Goal: Information Seeking & Learning: Check status

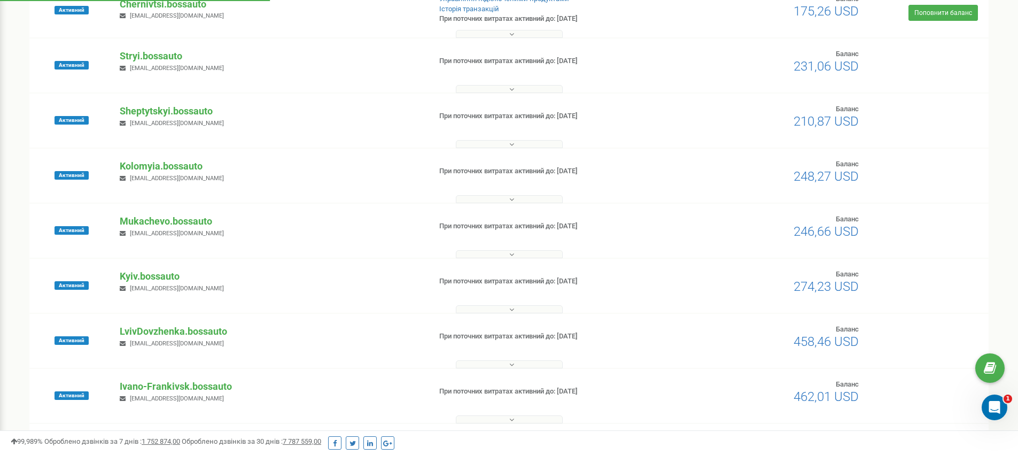
scroll to position [328, 0]
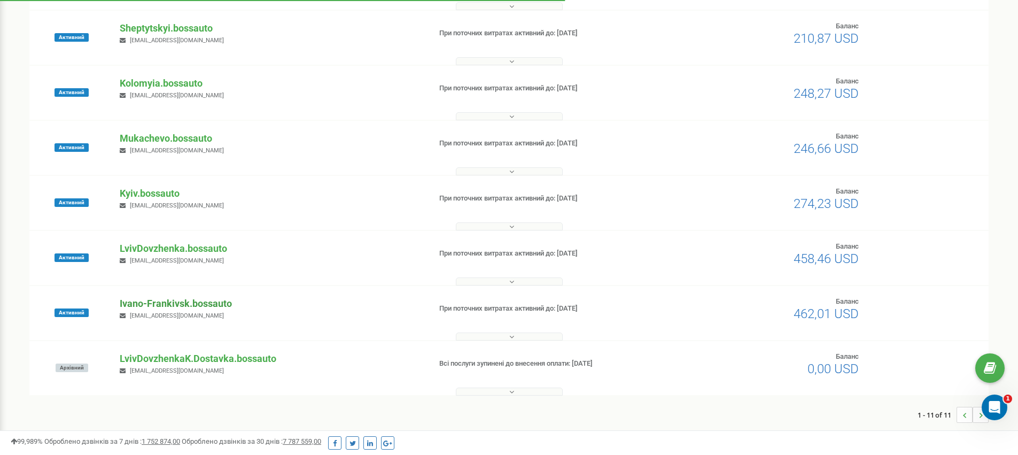
click at [166, 299] on p "Ivano-Frankivsk.bossauto" at bounding box center [271, 304] width 302 height 14
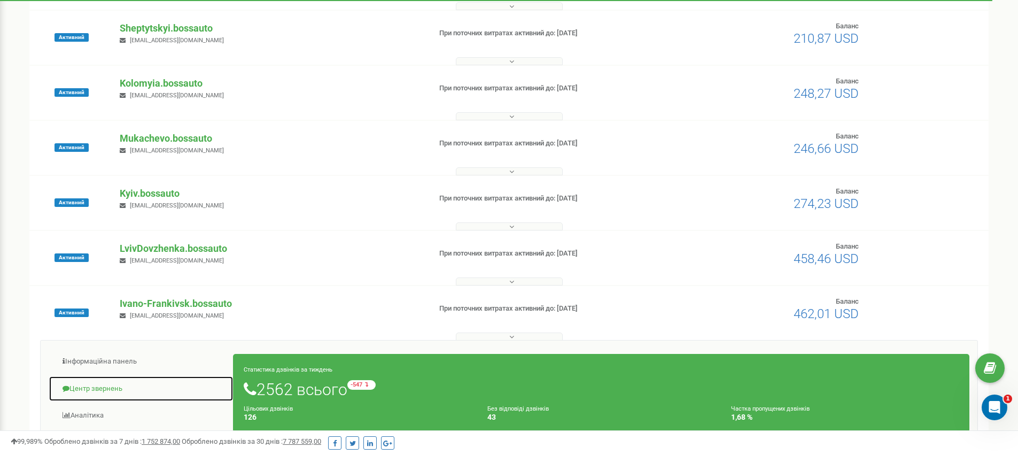
click at [104, 390] on link "Центр звернень" at bounding box center [141, 389] width 185 height 26
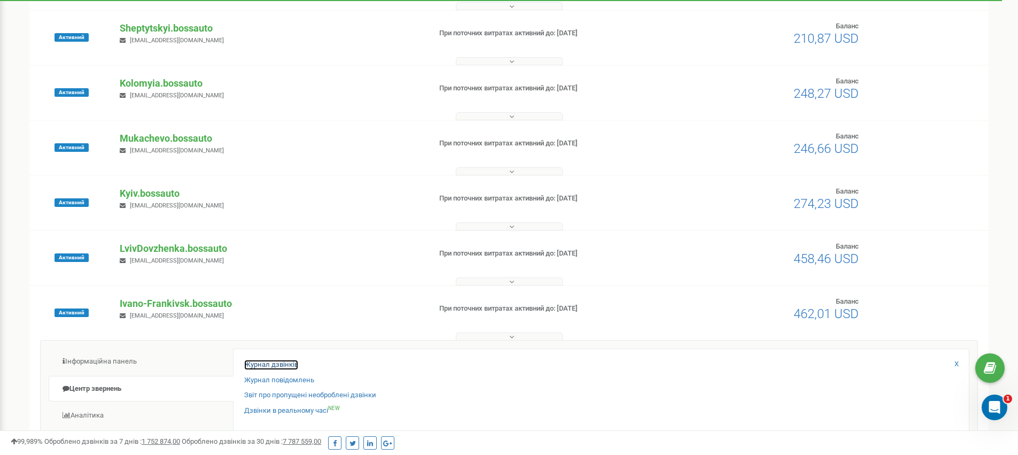
click at [261, 366] on link "Журнал дзвінків" at bounding box center [271, 365] width 54 height 10
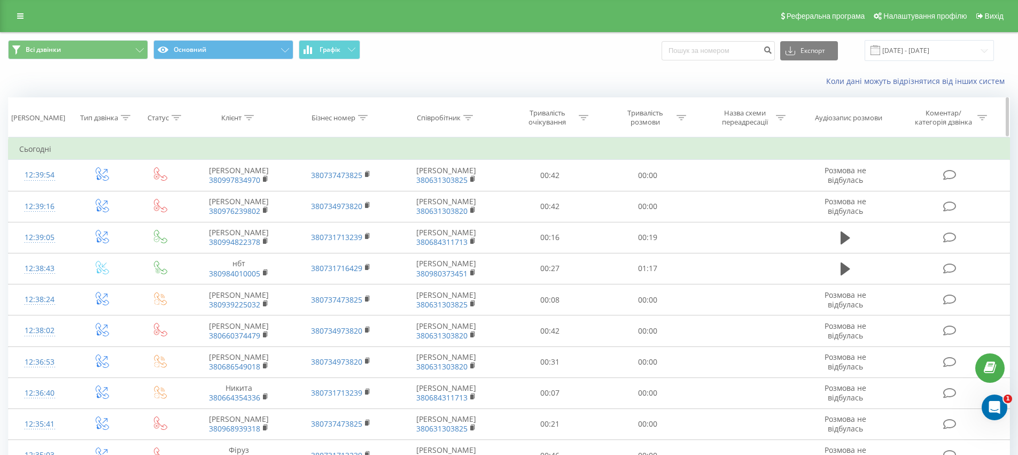
click at [251, 118] on icon at bounding box center [249, 117] width 10 height 5
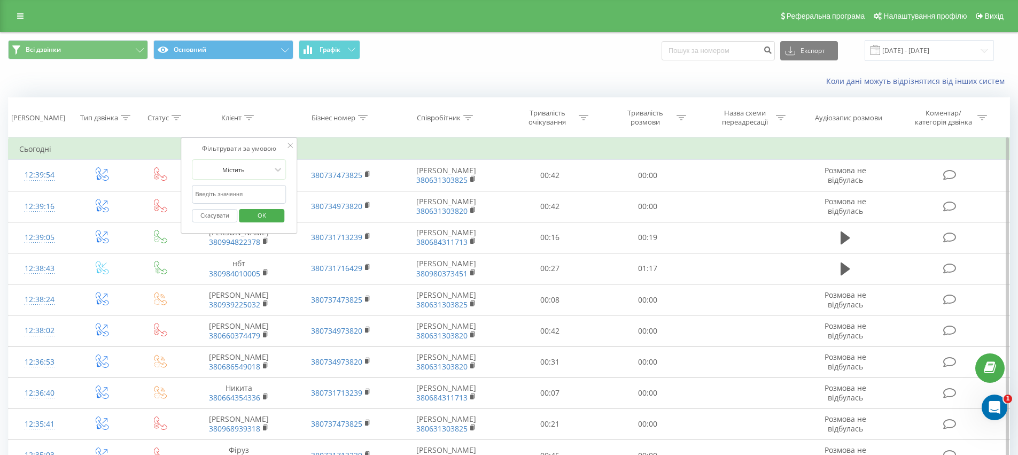
click at [221, 201] on input "text" at bounding box center [239, 194] width 94 height 19
paste input "67 708 1291"
click at [215, 192] on input "67 708 1291" at bounding box center [239, 194] width 94 height 19
click at [204, 193] on input "67 7081291" at bounding box center [239, 194] width 94 height 19
click at [270, 220] on span "OK" at bounding box center [262, 215] width 30 height 17
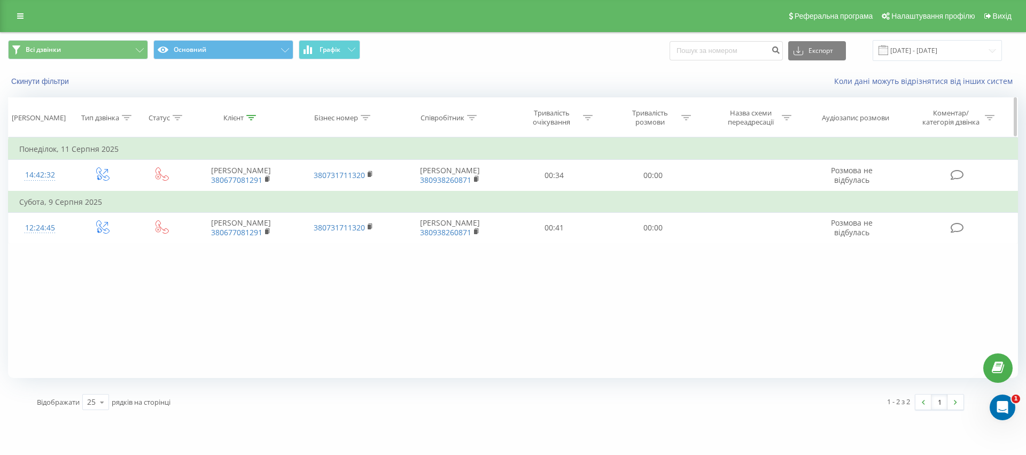
click at [252, 116] on icon at bounding box center [251, 117] width 10 height 5
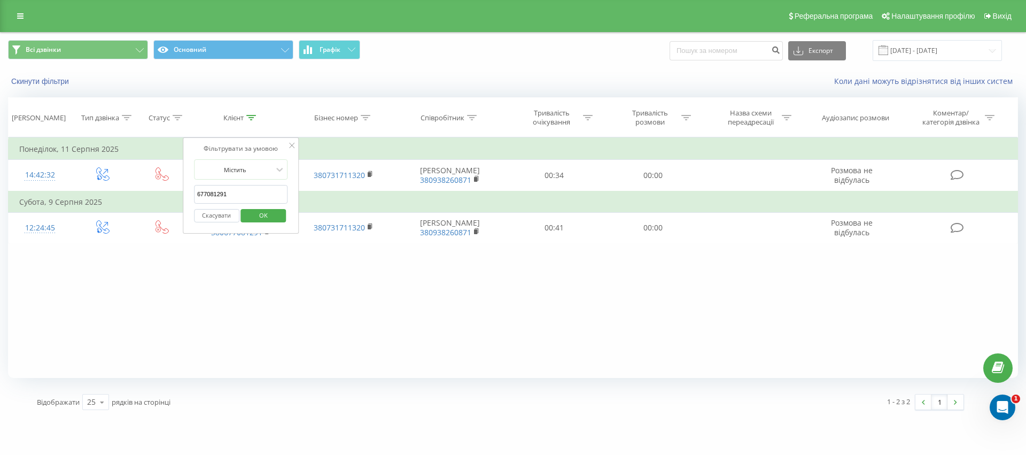
drag, startPoint x: 205, startPoint y: 192, endPoint x: 81, endPoint y: 191, distance: 124.0
click at [81, 191] on table "Фільтрувати за умовою Дорівнює Введіть значення Скасувати OK Фільтрувати за умо…" at bounding box center [513, 190] width 1010 height 106
paste input "96 429 2728"
click at [218, 193] on input "96 429 2728" at bounding box center [241, 194] width 94 height 19
click at [207, 193] on input "96 4292728" at bounding box center [241, 194] width 94 height 19
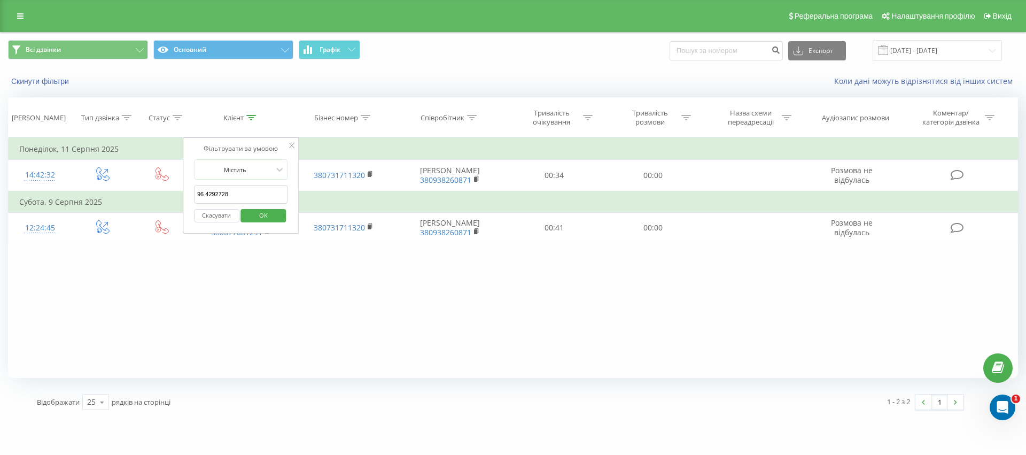
click at [205, 191] on input "96 4292728" at bounding box center [241, 194] width 94 height 19
type input "964292728"
click at [274, 215] on span "OK" at bounding box center [264, 215] width 30 height 17
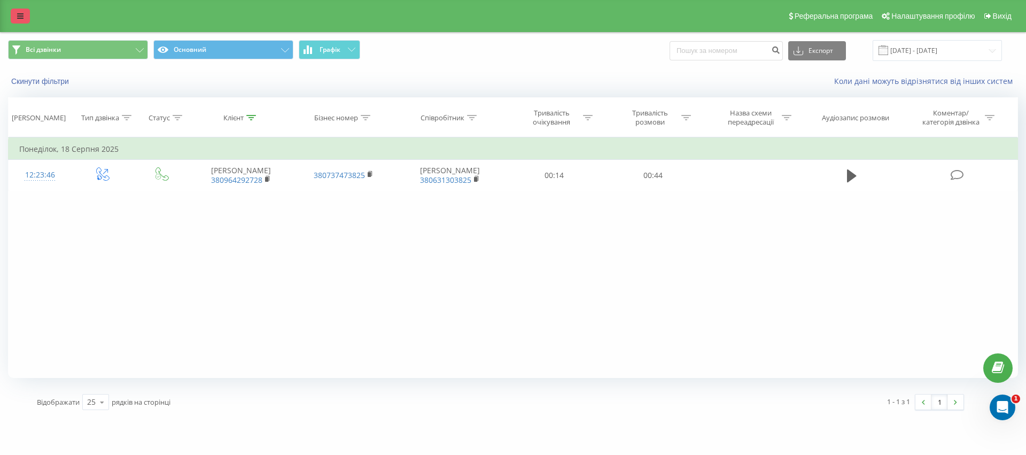
click at [25, 12] on link at bounding box center [20, 16] width 19 height 15
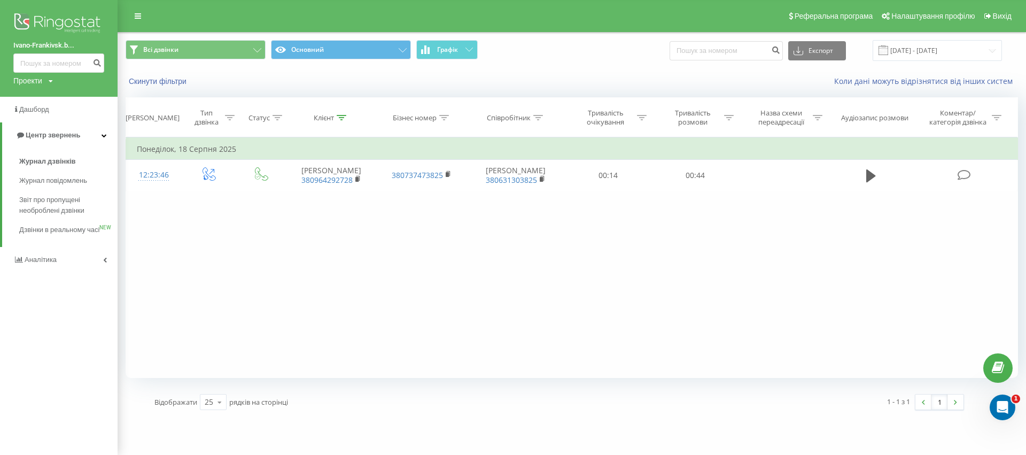
click at [62, 42] on link "Ivano-Frankivsk.b..." at bounding box center [58, 45] width 91 height 11
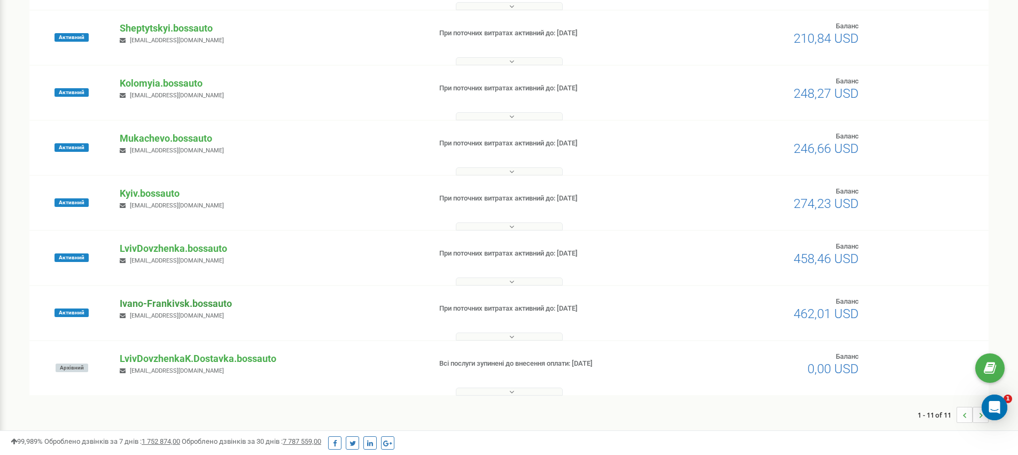
click at [173, 302] on p "Ivano-Frankivsk.bossauto" at bounding box center [271, 304] width 302 height 14
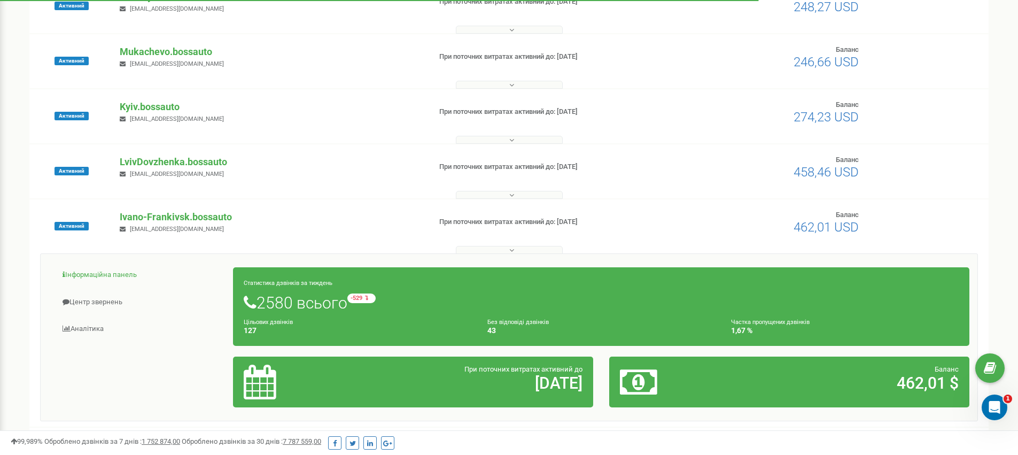
scroll to position [416, 0]
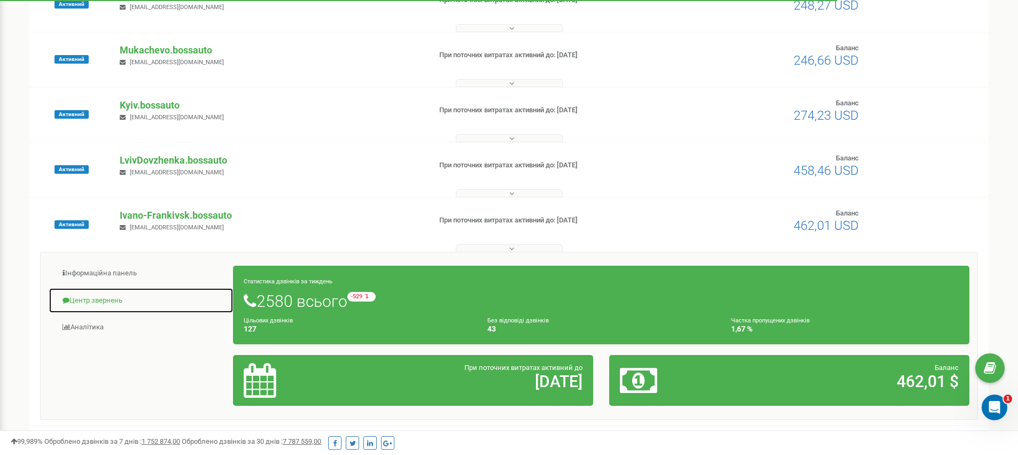
click at [89, 302] on link "Центр звернень" at bounding box center [141, 301] width 185 height 26
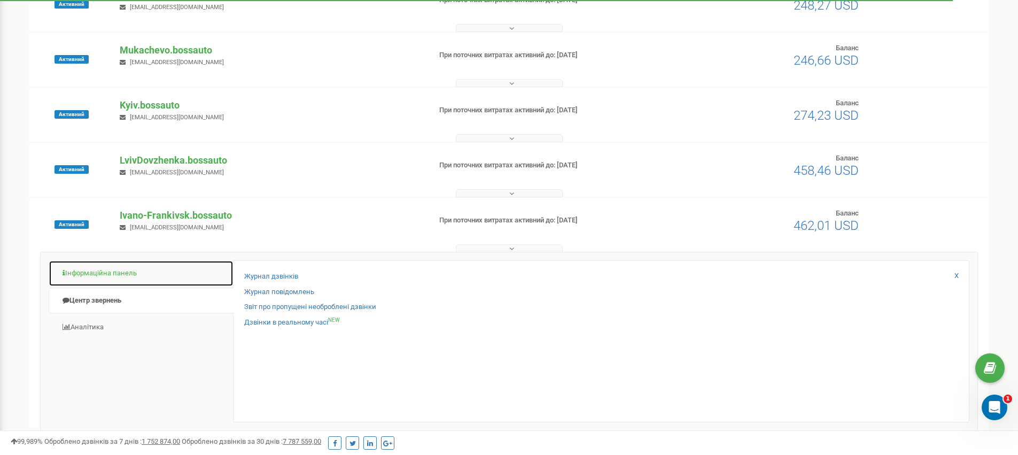
click at [88, 274] on link "Інформаційна панель" at bounding box center [141, 273] width 185 height 26
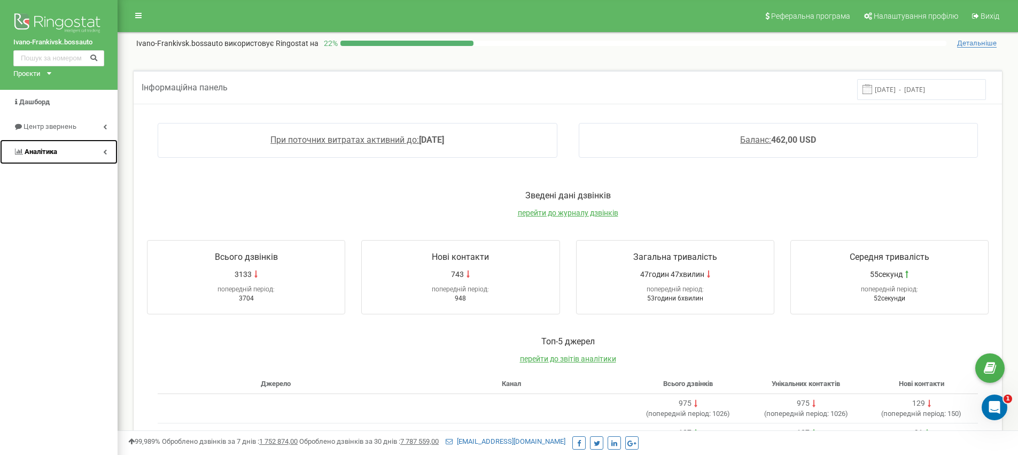
click at [104, 153] on icon at bounding box center [105, 151] width 4 height 5
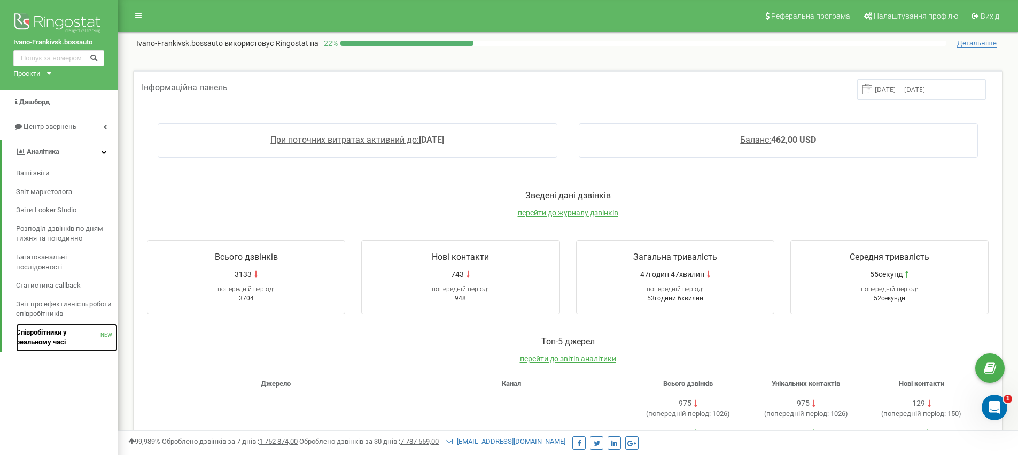
click at [56, 342] on span "Співробітники у реальному часі" at bounding box center [58, 338] width 84 height 20
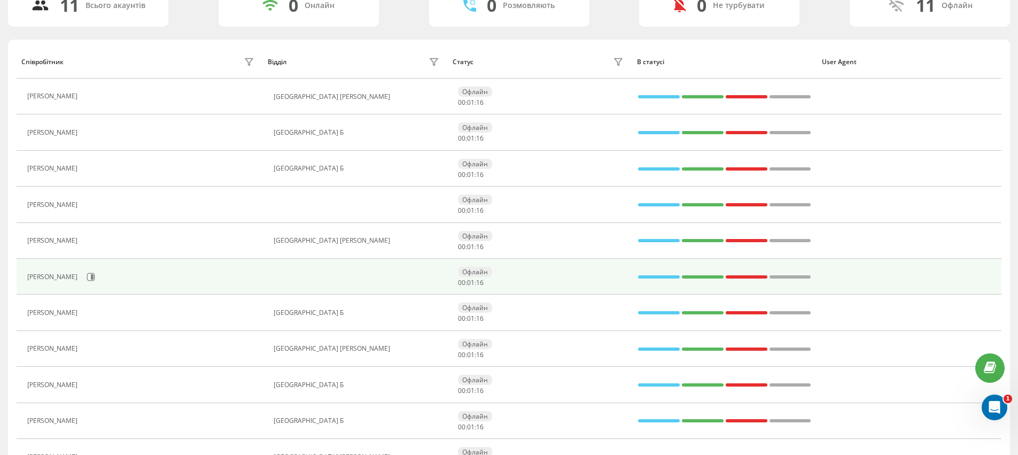
scroll to position [151, 0]
